Goal: Navigation & Orientation: Find specific page/section

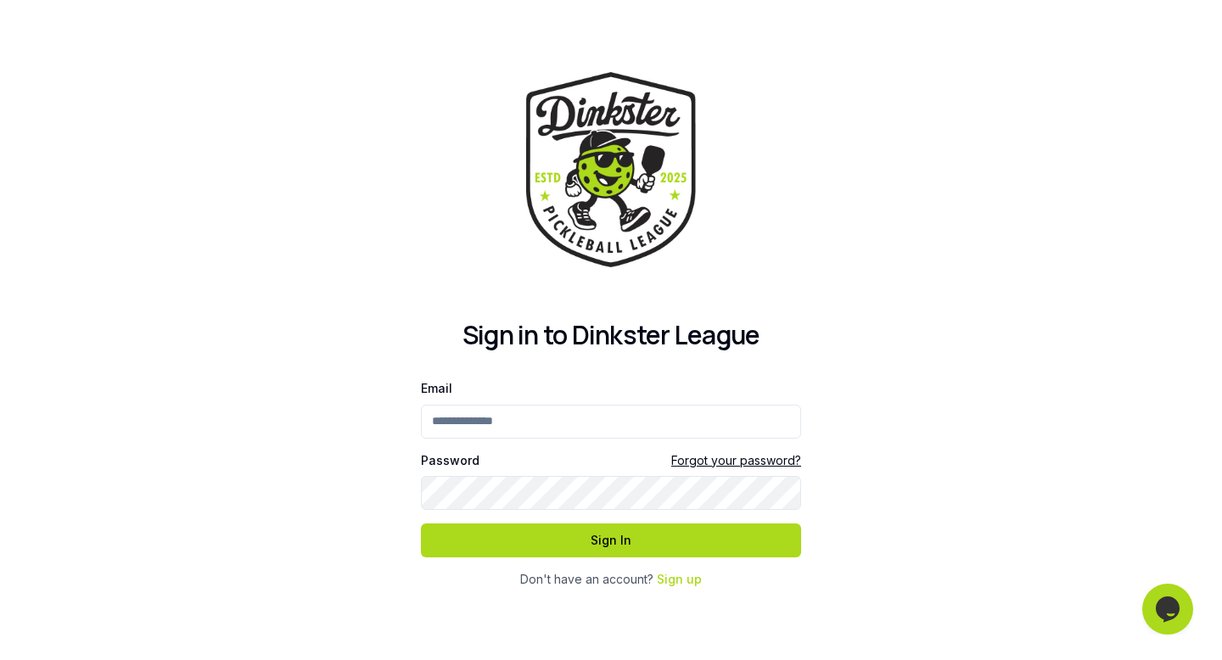
click at [573, 423] on input "Email" at bounding box center [611, 422] width 380 height 34
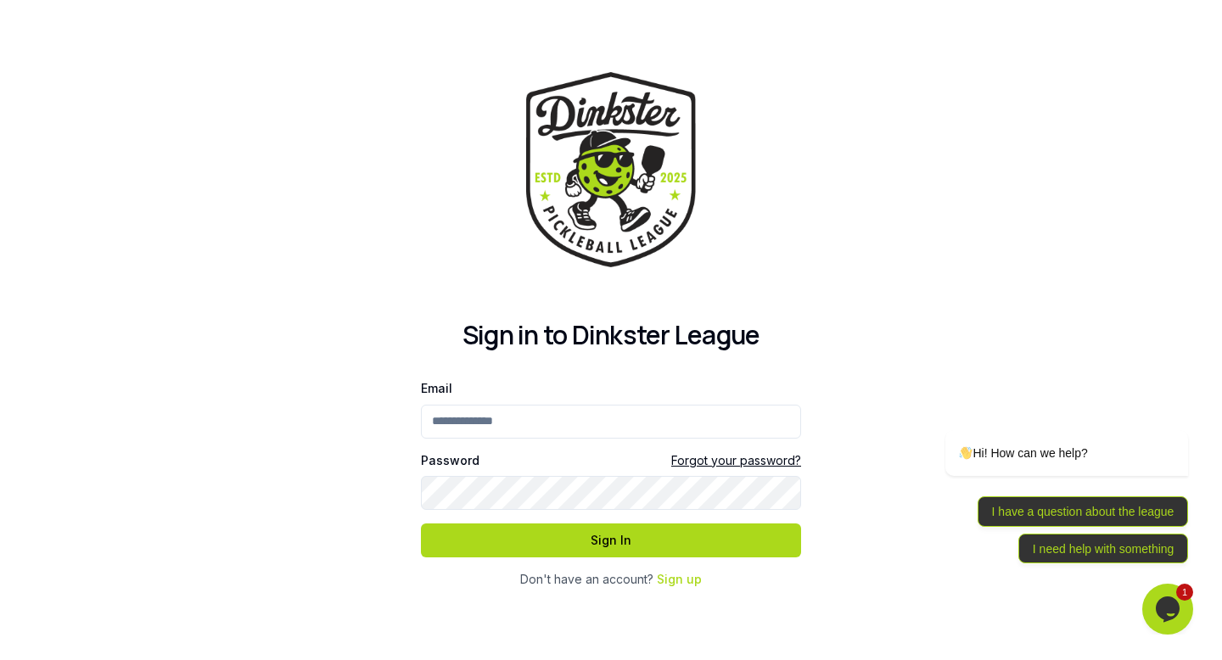
type input "**********"
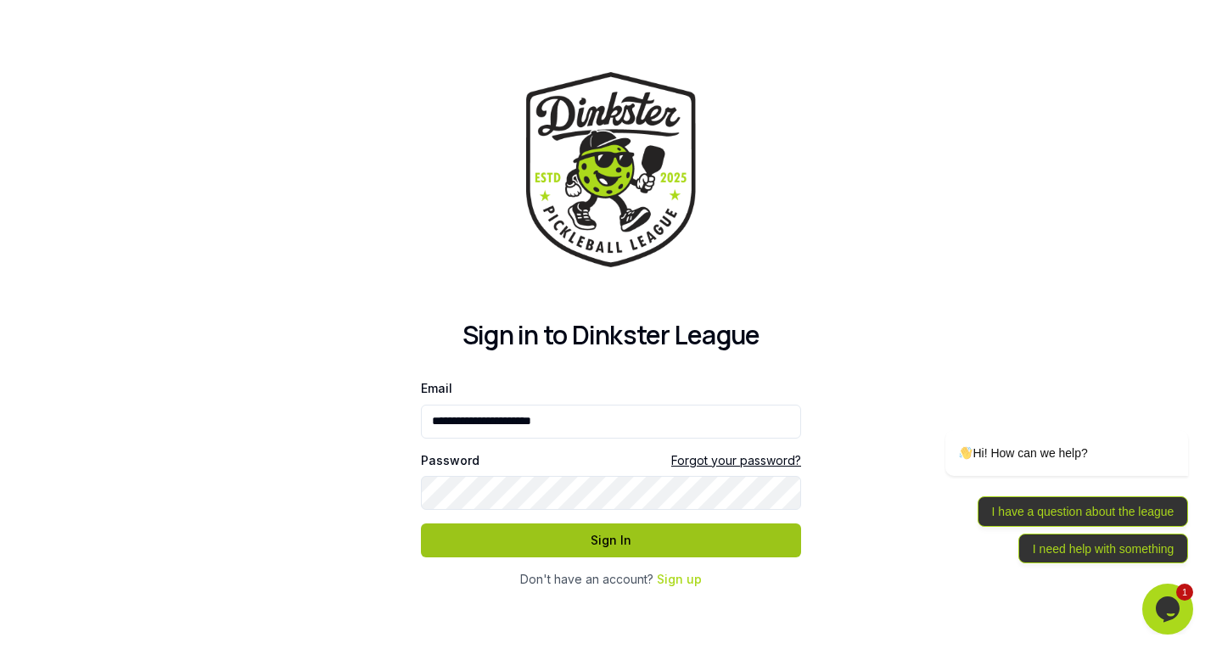
click at [621, 542] on button "Sign In" at bounding box center [611, 541] width 380 height 34
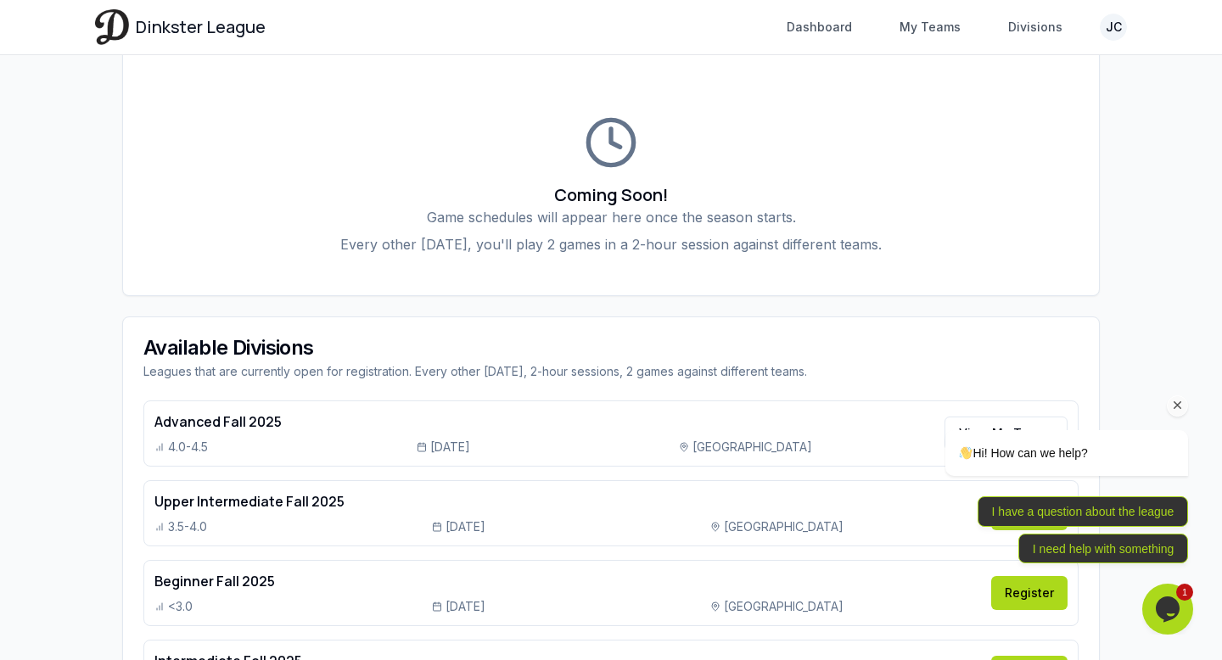
scroll to position [552, 0]
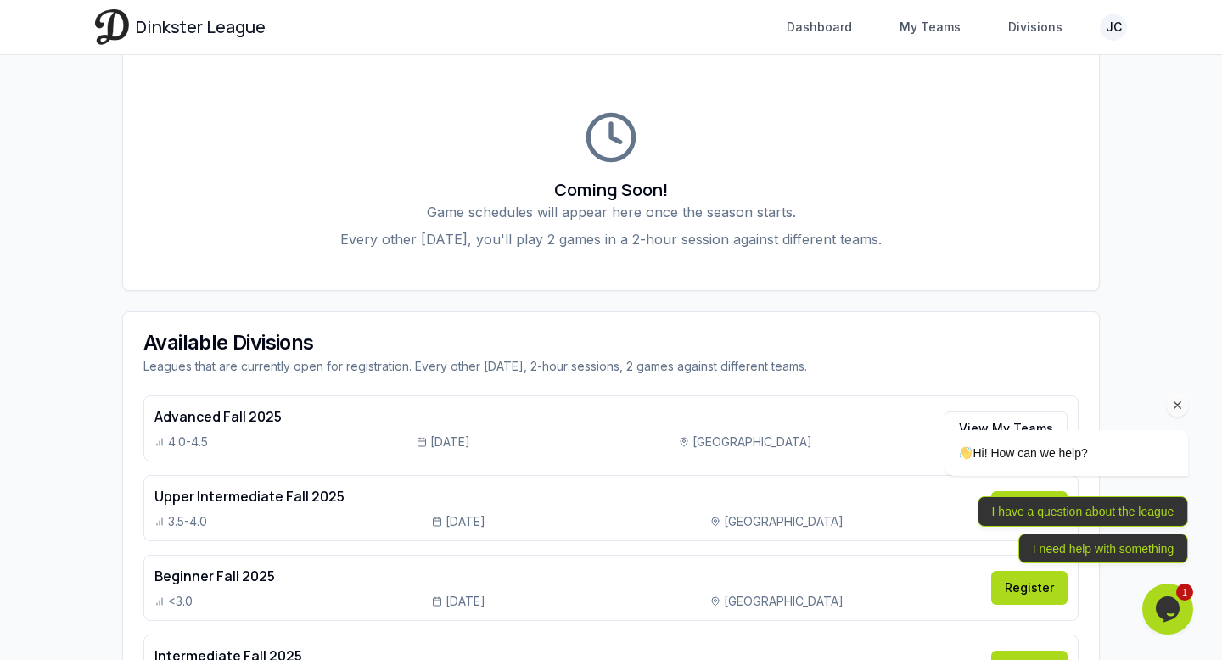
click at [987, 404] on div at bounding box center [1045, 405] width 288 height 21
click at [1179, 401] on icon "Chat attention grabber" at bounding box center [1177, 405] width 15 height 15
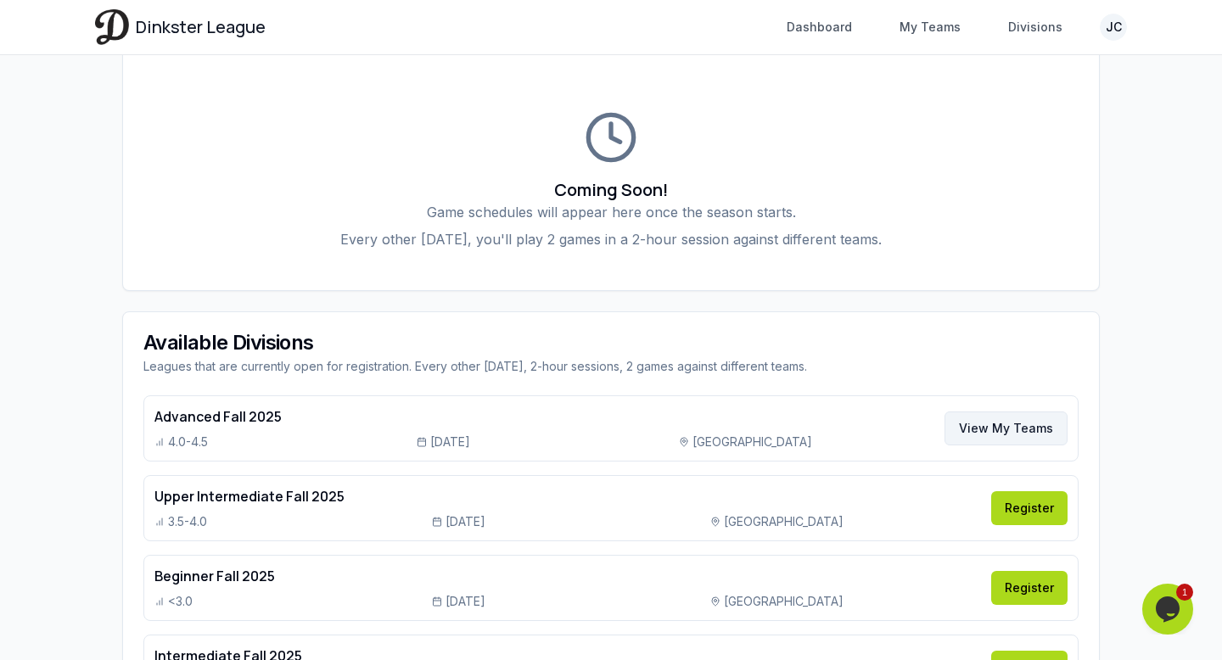
click at [986, 412] on link "View My Teams" at bounding box center [1006, 429] width 123 height 34
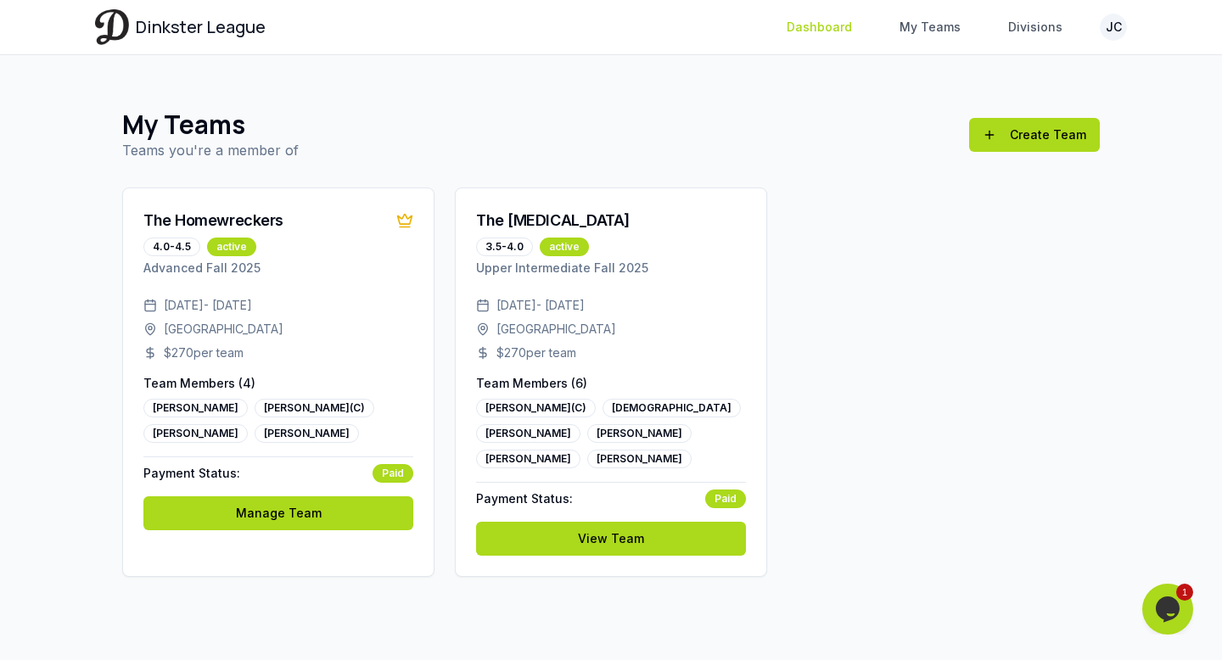
click at [840, 23] on link "Dashboard" at bounding box center [820, 27] width 86 height 31
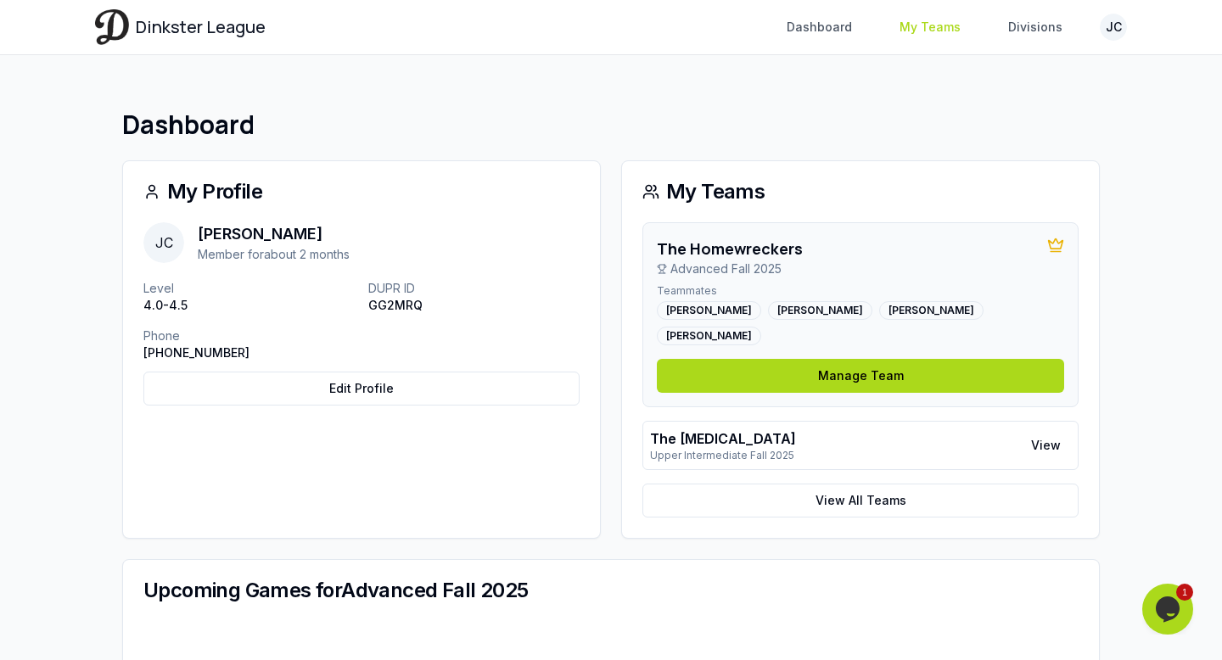
click at [946, 36] on link "My Teams" at bounding box center [929, 27] width 81 height 31
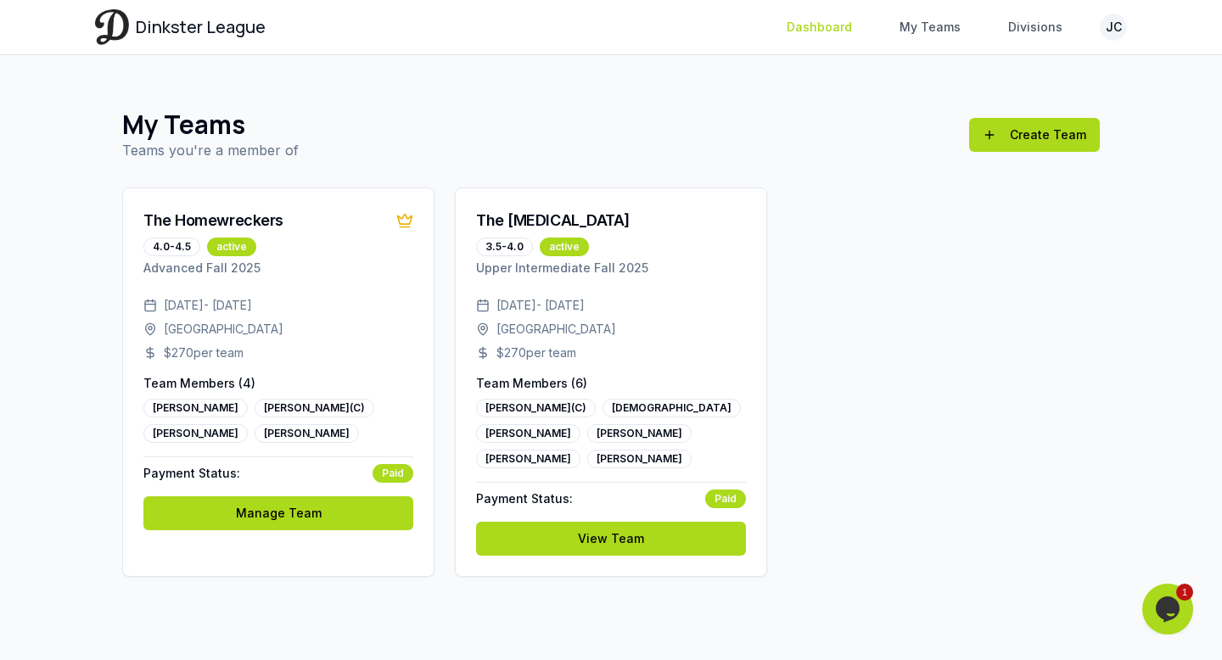
click at [844, 24] on link "Dashboard" at bounding box center [820, 27] width 86 height 31
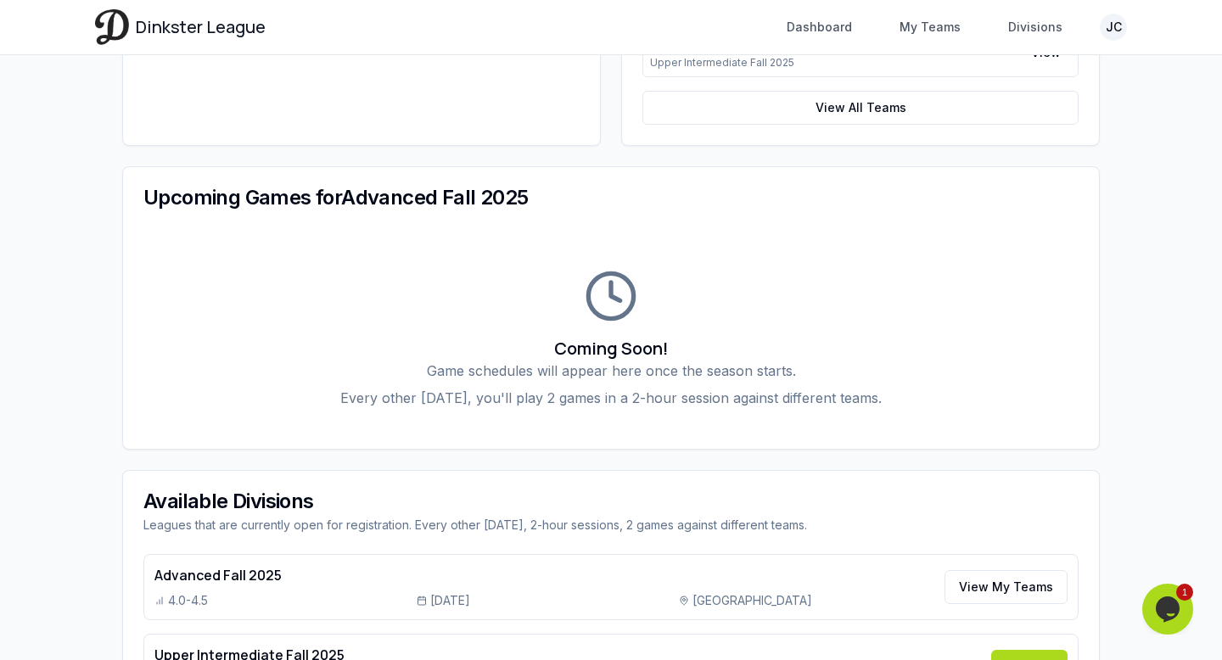
scroll to position [278, 0]
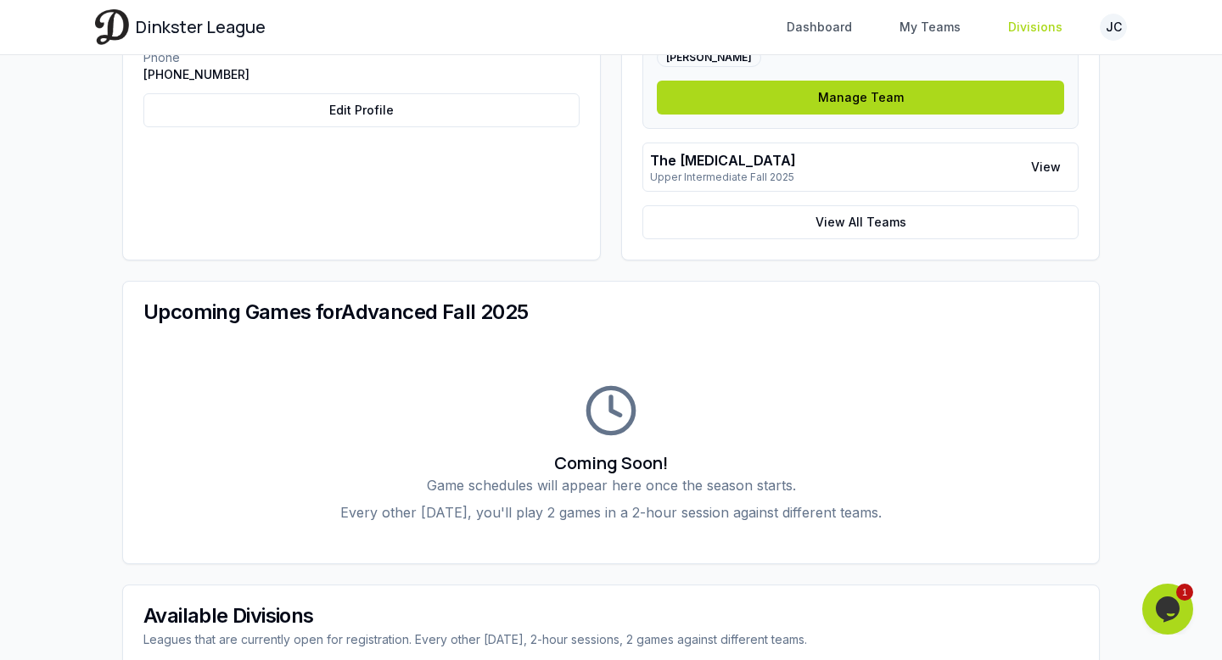
click at [1033, 36] on link "Divisions" at bounding box center [1035, 27] width 75 height 31
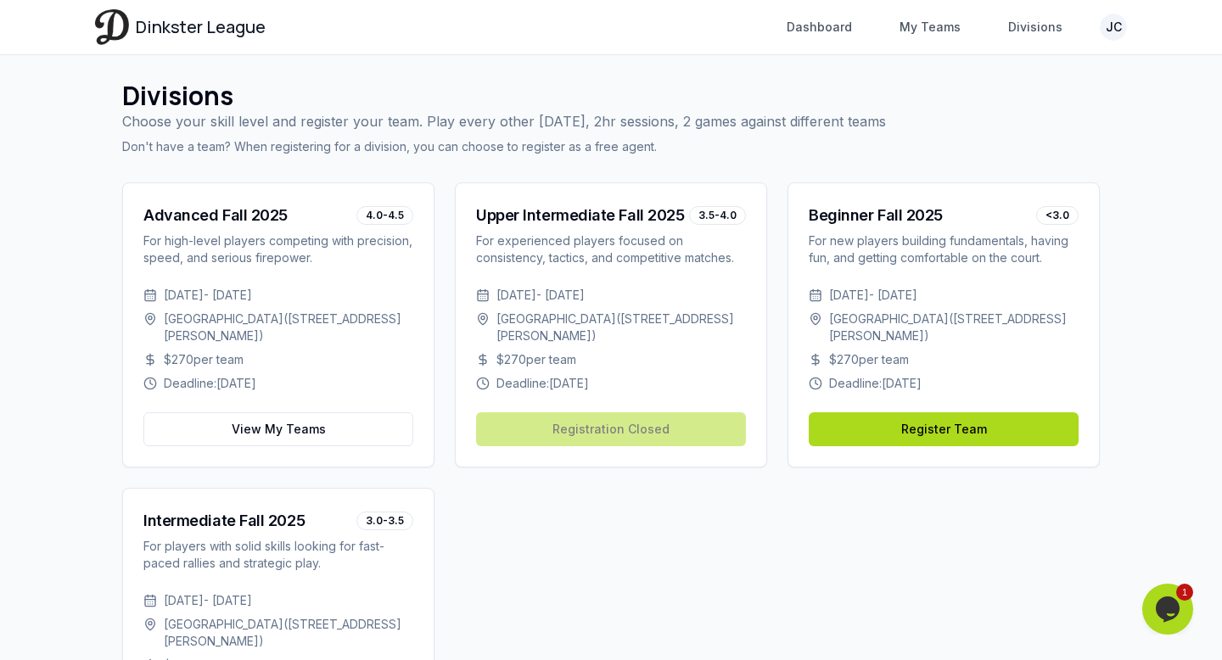
scroll to position [31, 0]
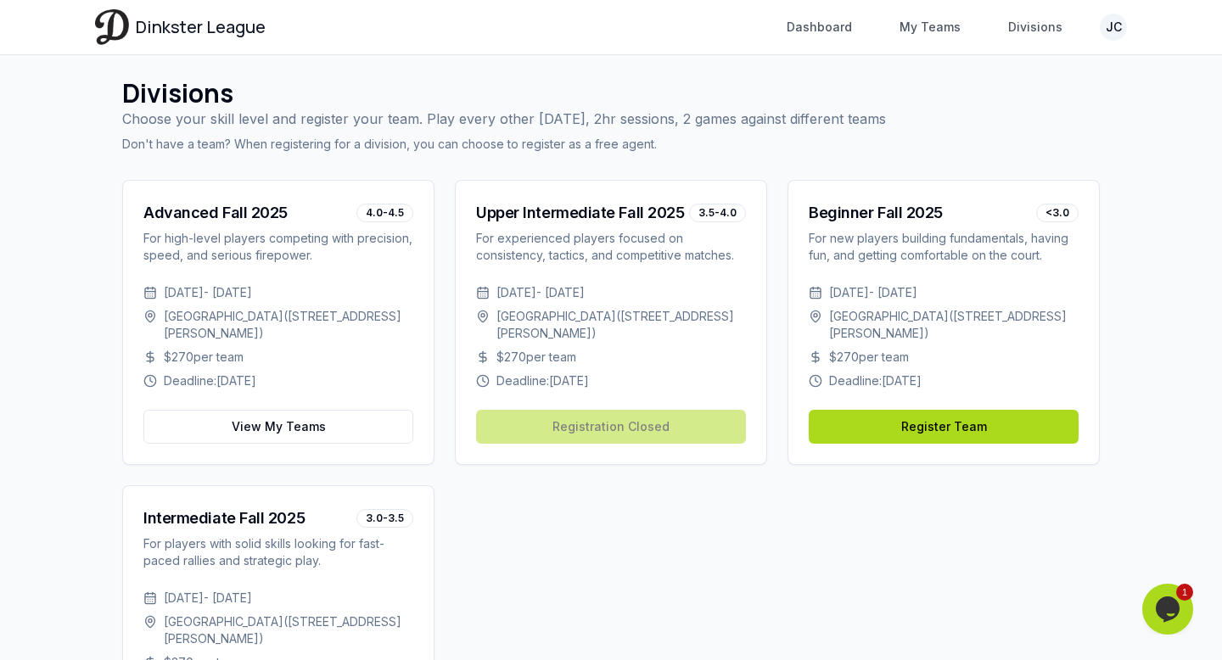
click at [586, 586] on div "Advanced Fall 2025 4.0-4.5 For high-level players competing with precision, spe…" at bounding box center [611, 475] width 978 height 591
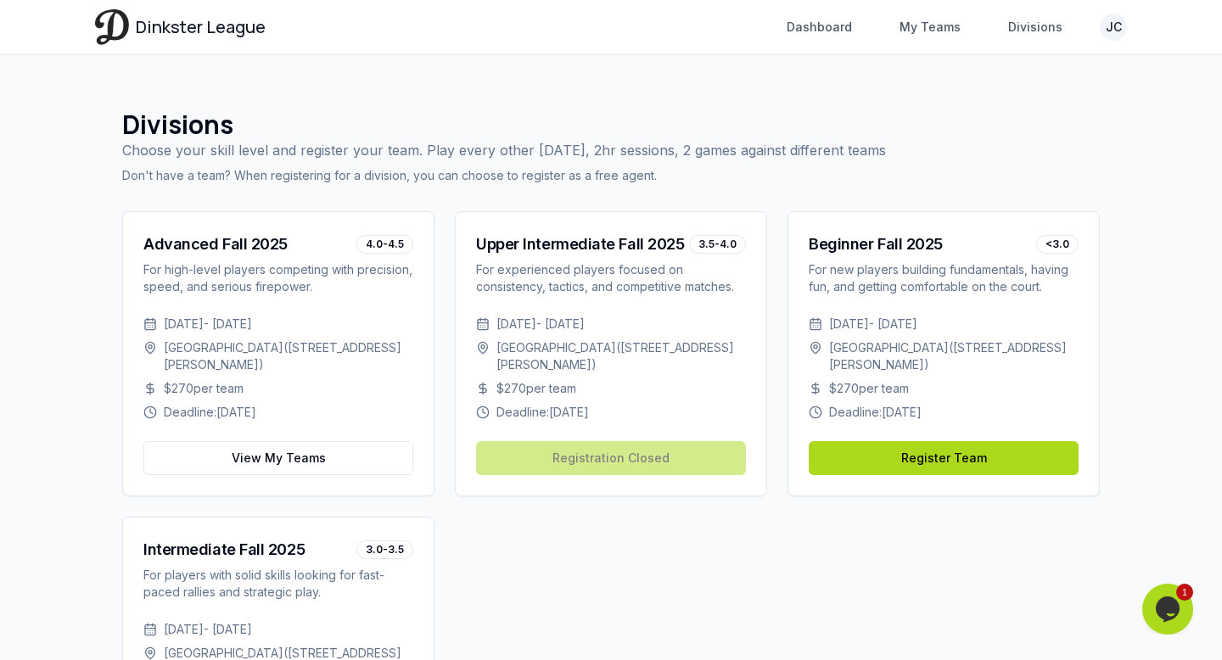
click at [1102, 29] on html "Dinkster League Dashboard My Teams Divisions JC Toggle navigation menu Dashboar…" at bounding box center [611, 428] width 1222 height 856
